Goal: Task Accomplishment & Management: Use online tool/utility

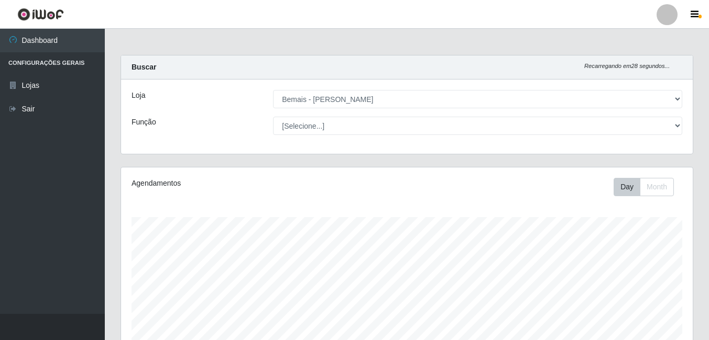
select select "230"
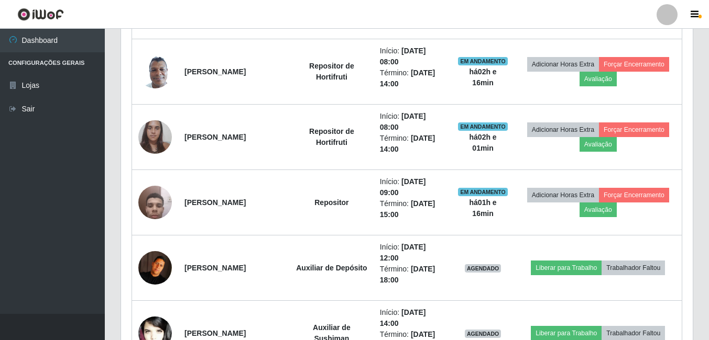
scroll to position [535, 0]
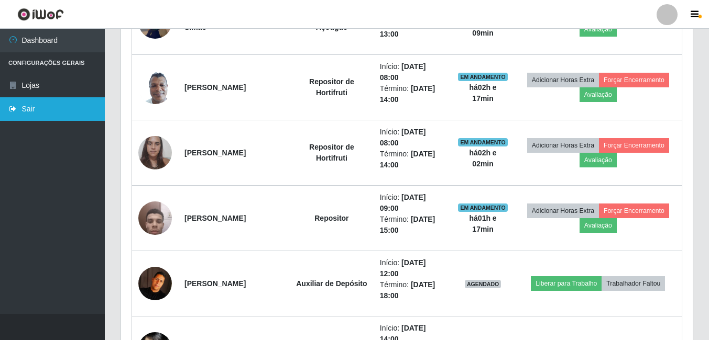
click at [16, 106] on icon at bounding box center [12, 108] width 9 height 7
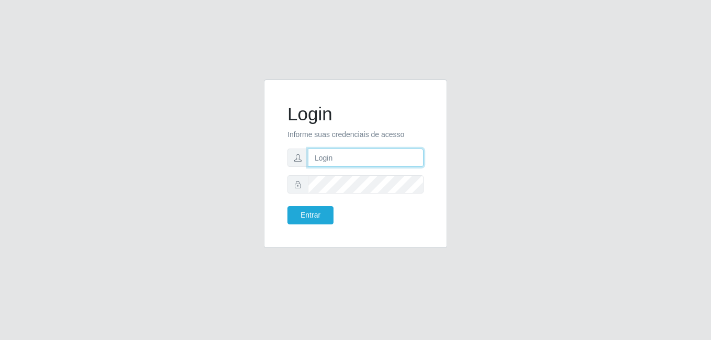
type input "gyovana@bemais"
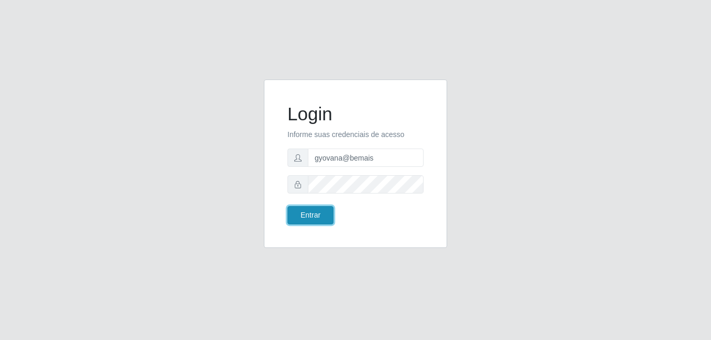
click at [324, 212] on button "Entrar" at bounding box center [311, 215] width 46 height 18
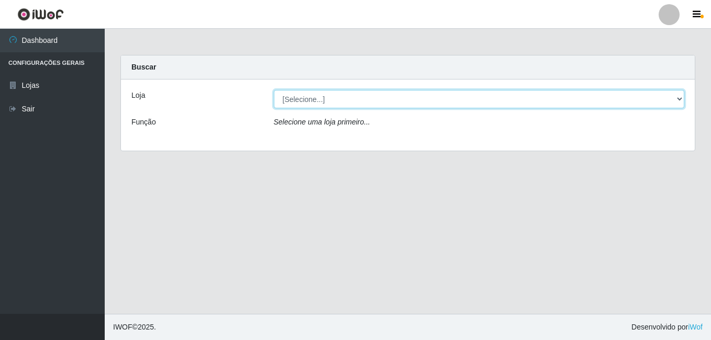
click at [333, 96] on select "[Selecione...] [PERSON_NAME]" at bounding box center [479, 99] width 411 height 18
select select "230"
click at [274, 90] on select "[Selecione...] [PERSON_NAME]" at bounding box center [479, 99] width 411 height 18
